Goal: Task Accomplishment & Management: Manage account settings

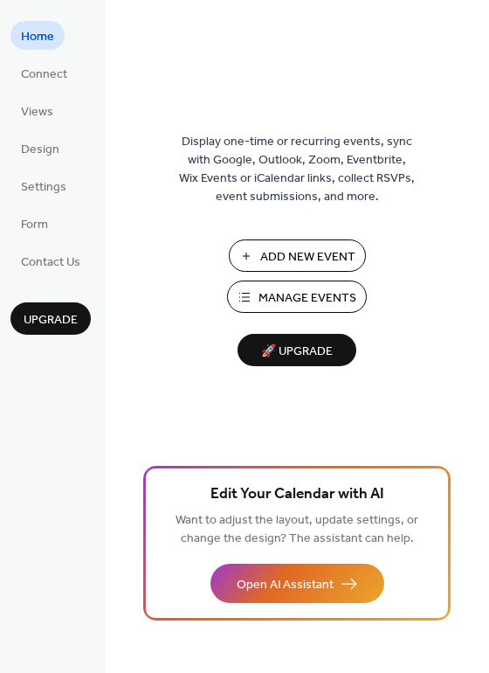
click at [281, 284] on button "Manage Events" at bounding box center [297, 296] width 140 height 32
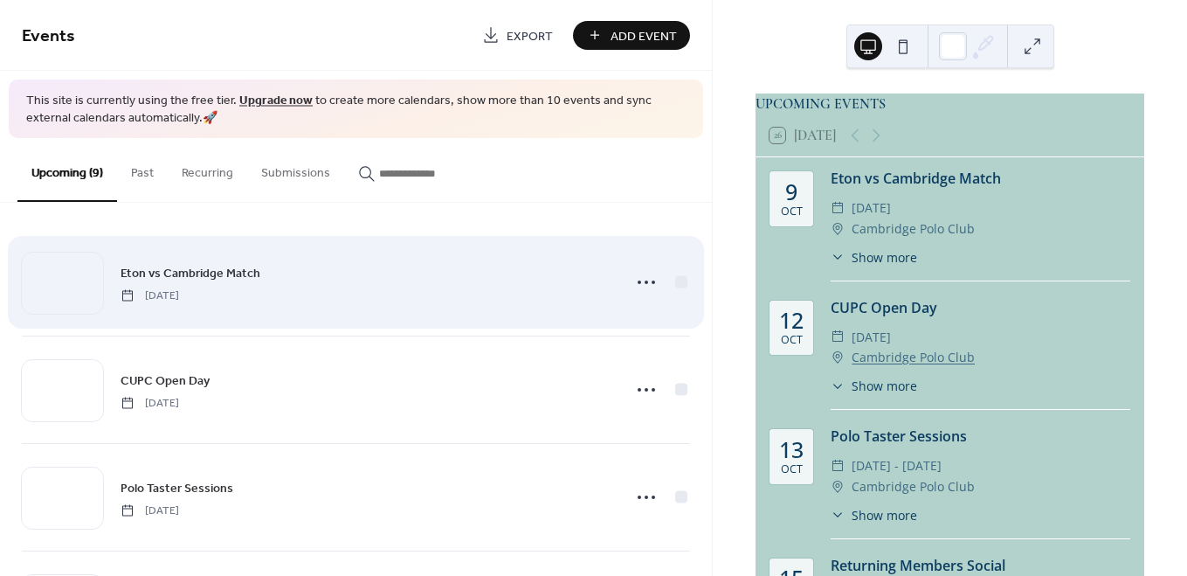
click at [330, 272] on div "Eton vs Cambridge Match Thursday, October 9, 2025" at bounding box center [366, 282] width 491 height 39
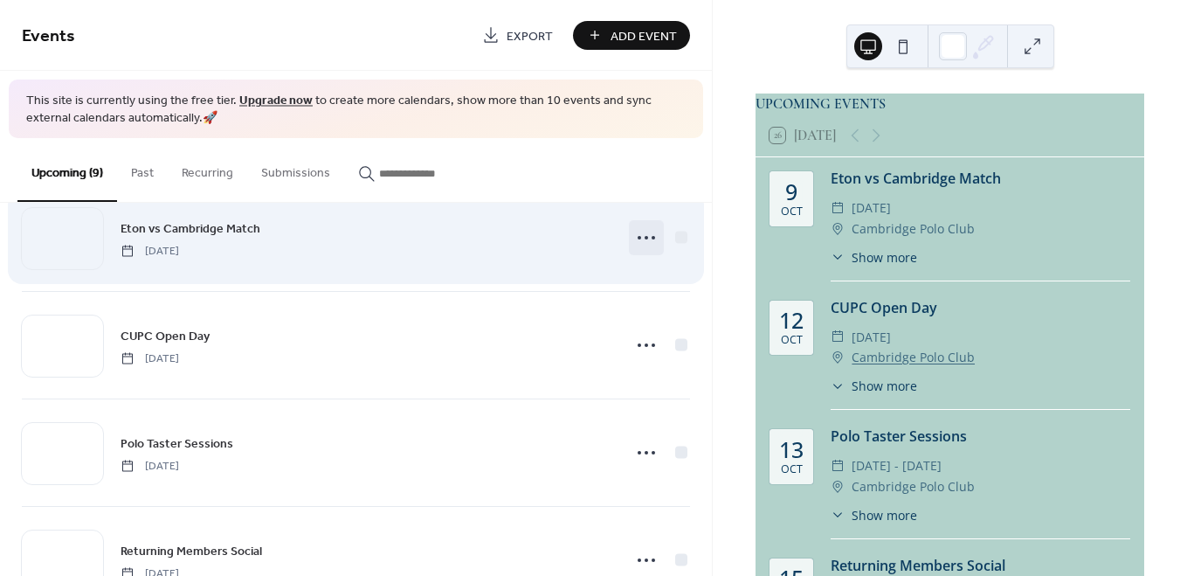
click at [638, 235] on icon at bounding box center [646, 238] width 28 height 28
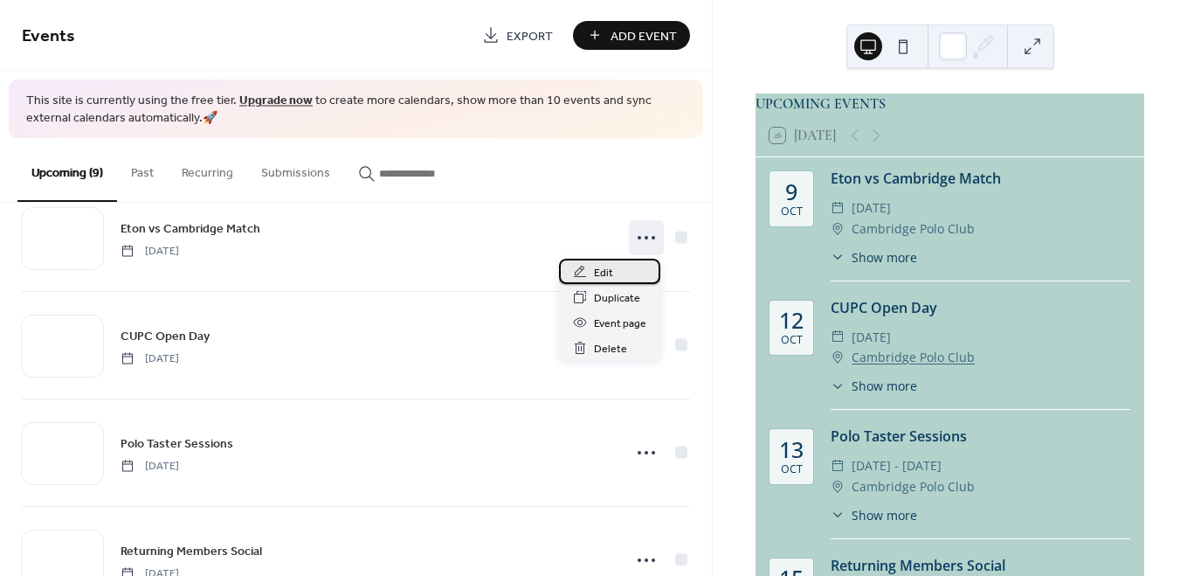
click at [620, 265] on div "Edit" at bounding box center [609, 271] width 101 height 25
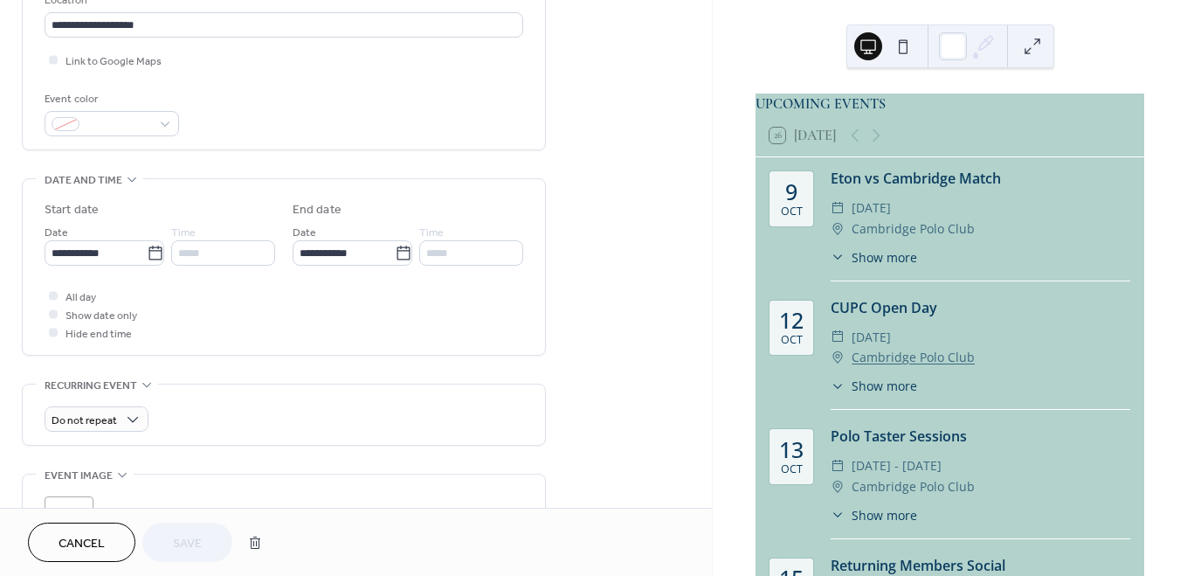
scroll to position [391, 0]
click at [79, 500] on div ";" at bounding box center [69, 519] width 49 height 49
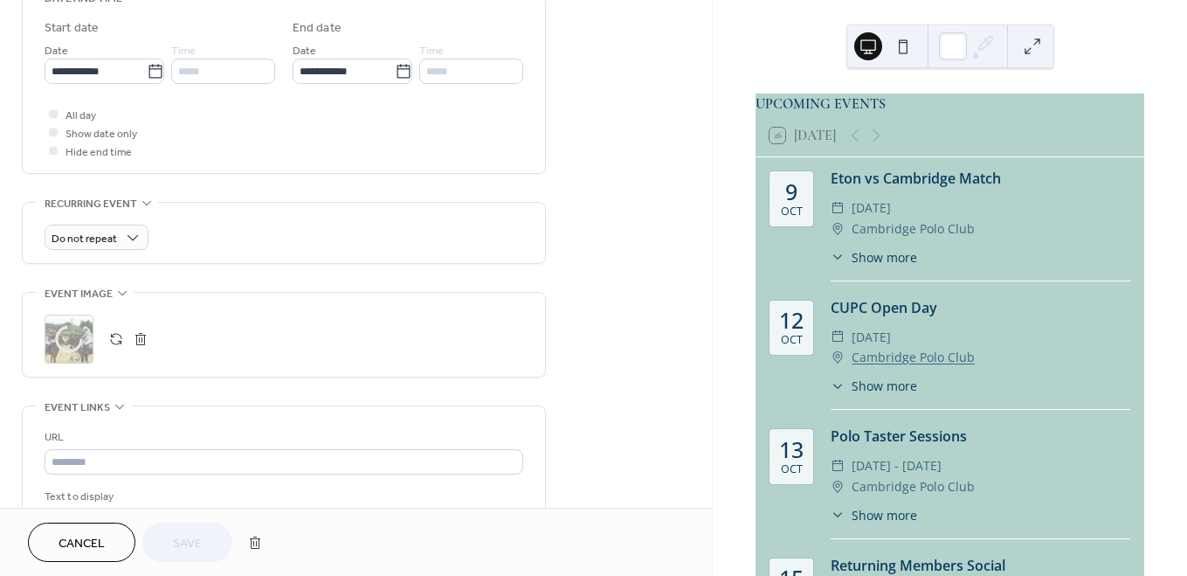
scroll to position [676, 0]
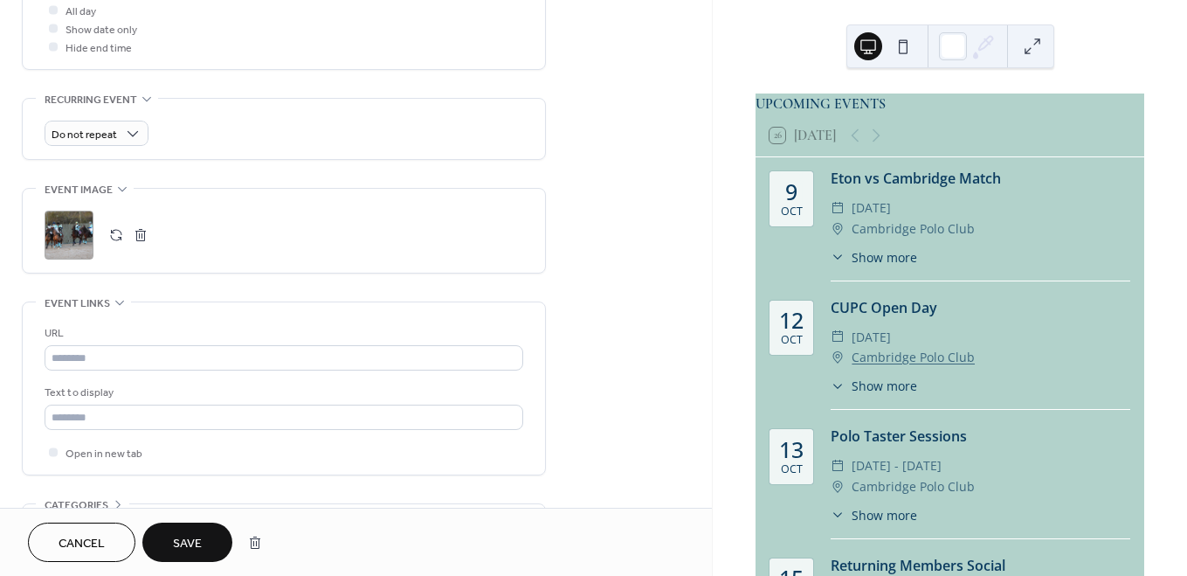
click at [215, 527] on button "Save" at bounding box center [187, 541] width 90 height 39
